Goal: Task Accomplishment & Management: Manage account settings

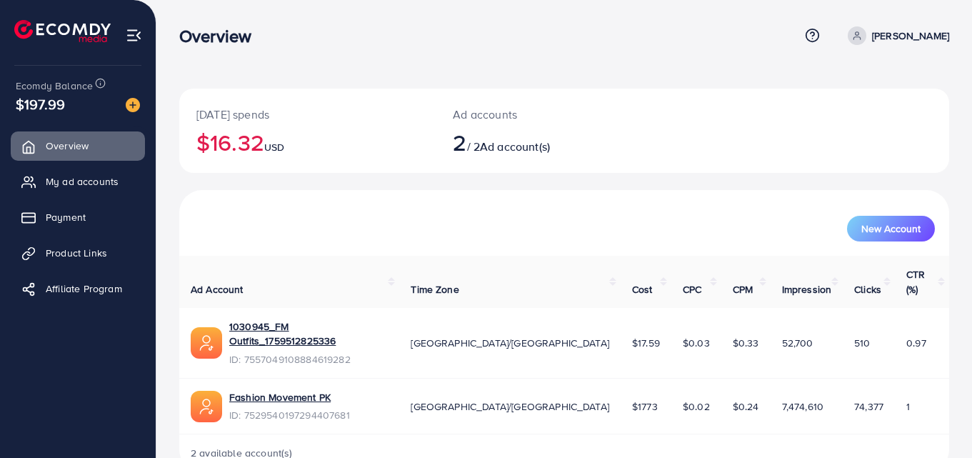
scroll to position [8, 0]
click at [118, 179] on span "My ad accounts" at bounding box center [85, 181] width 73 height 14
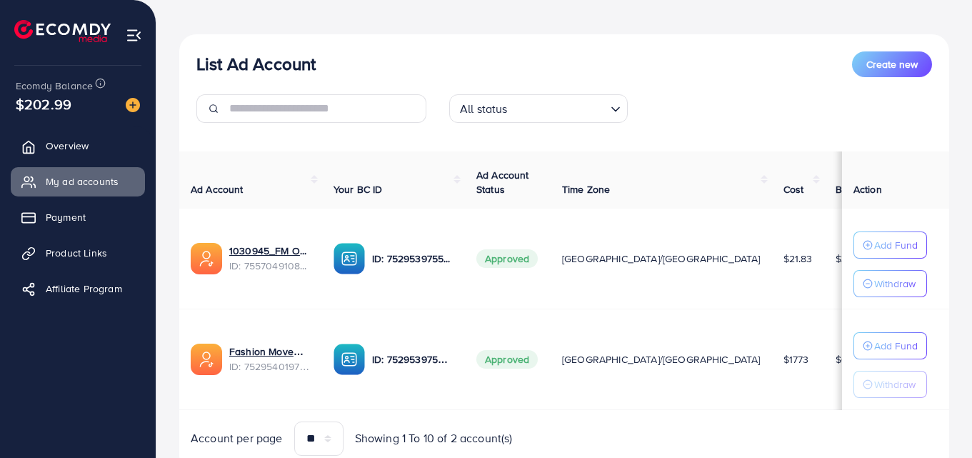
scroll to position [143, 0]
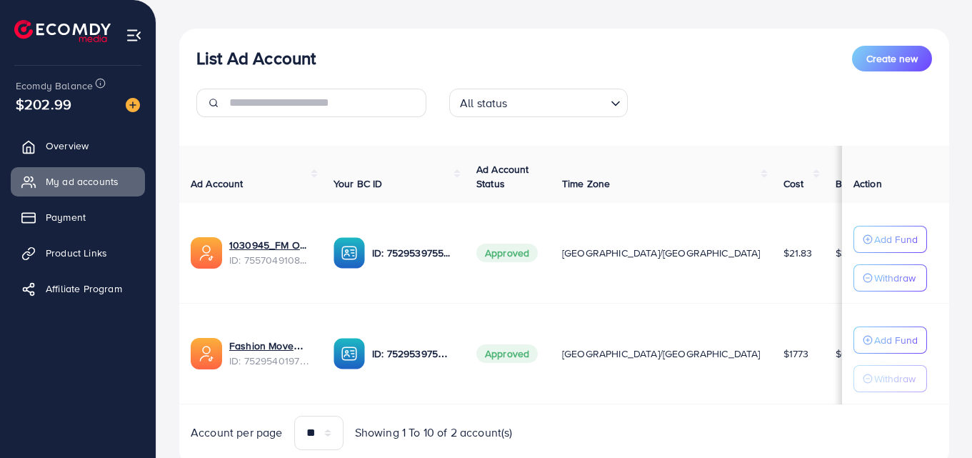
click at [717, 91] on div "All status Loading..." at bounding box center [564, 109] width 758 height 40
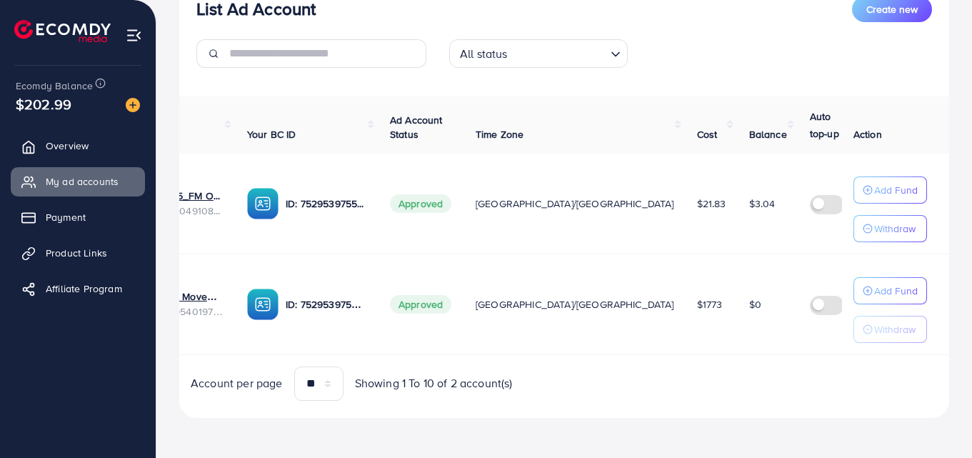
scroll to position [0, 0]
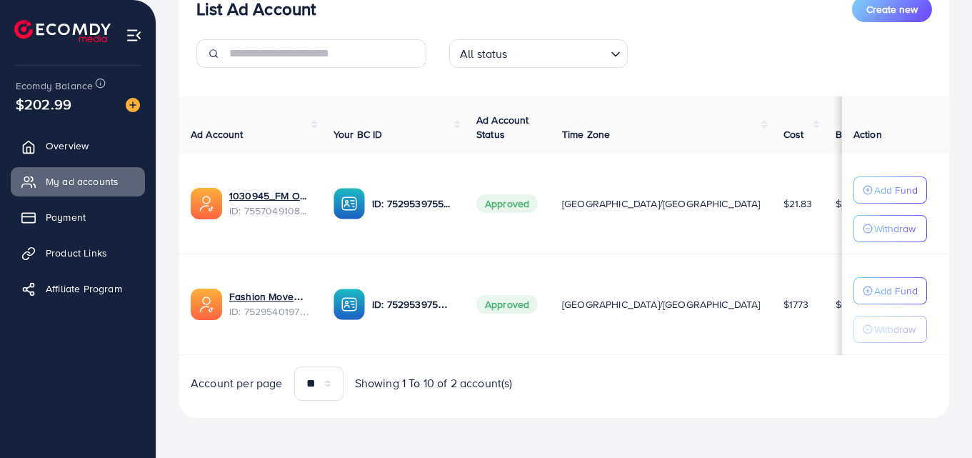
click at [418, 84] on div "List Ad Account Create new All status Loading... Ad Account Your BC ID Ad Accou…" at bounding box center [563, 198] width 769 height 438
click at [495, 54] on div "All status" at bounding box center [530, 52] width 152 height 25
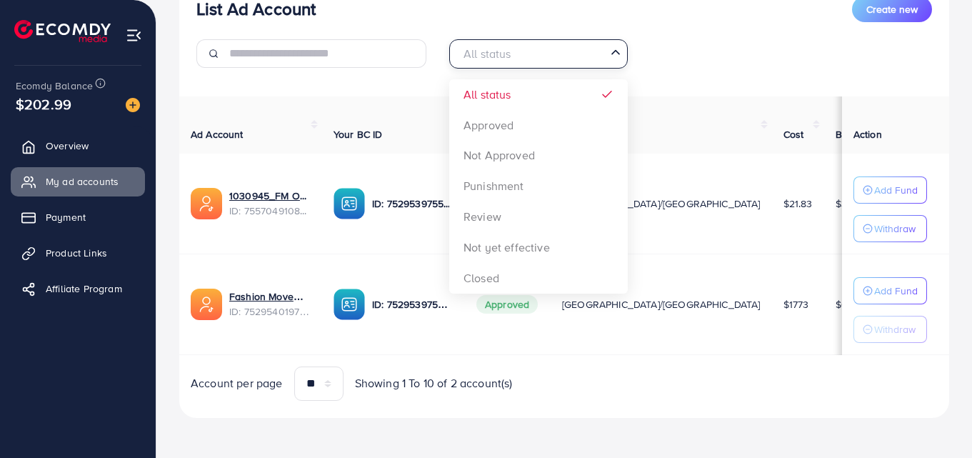
click at [495, 54] on input "Search for option" at bounding box center [529, 54] width 149 height 22
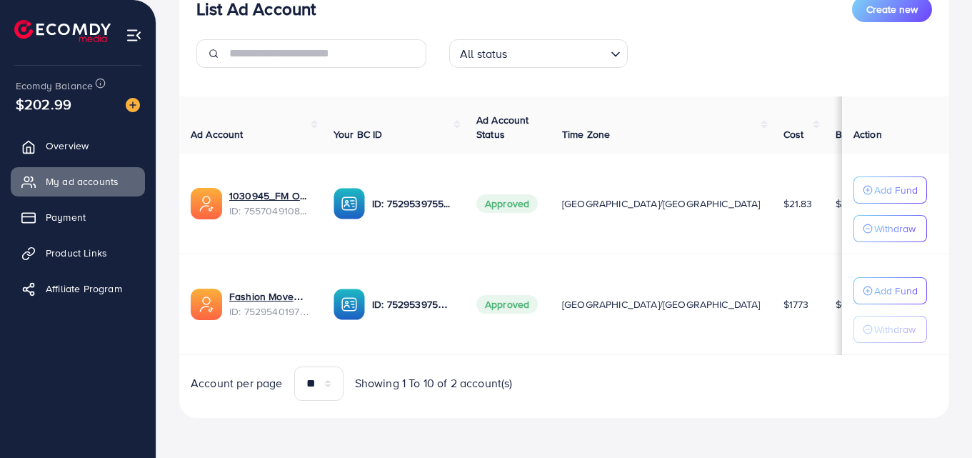
click at [383, 80] on div "List Ad Account Create new All status Loading... All status Approved Not Approv…" at bounding box center [563, 198] width 769 height 438
click at [59, 109] on span "$202.99" at bounding box center [44, 104] width 56 height 21
click at [74, 109] on div "$202.99" at bounding box center [78, 104] width 124 height 21
